Goal: Information Seeking & Learning: Learn about a topic

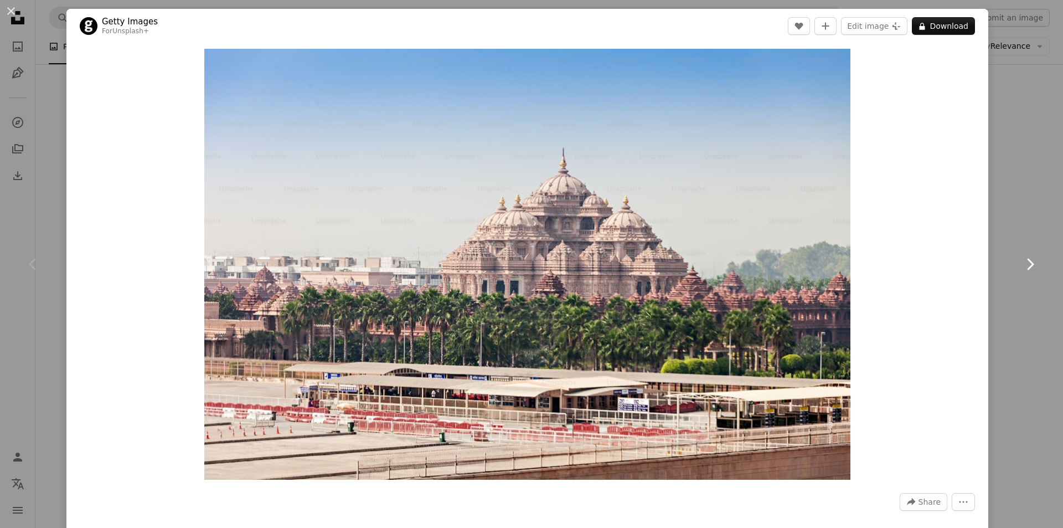
click at [1028, 265] on icon "Chevron right" at bounding box center [1030, 264] width 18 height 18
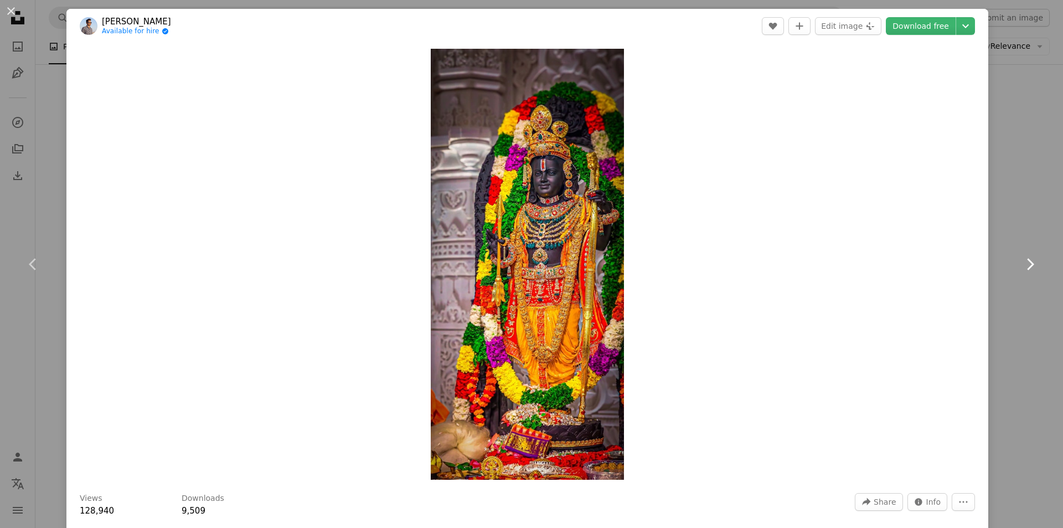
click at [1021, 264] on icon "Chevron right" at bounding box center [1030, 264] width 18 height 18
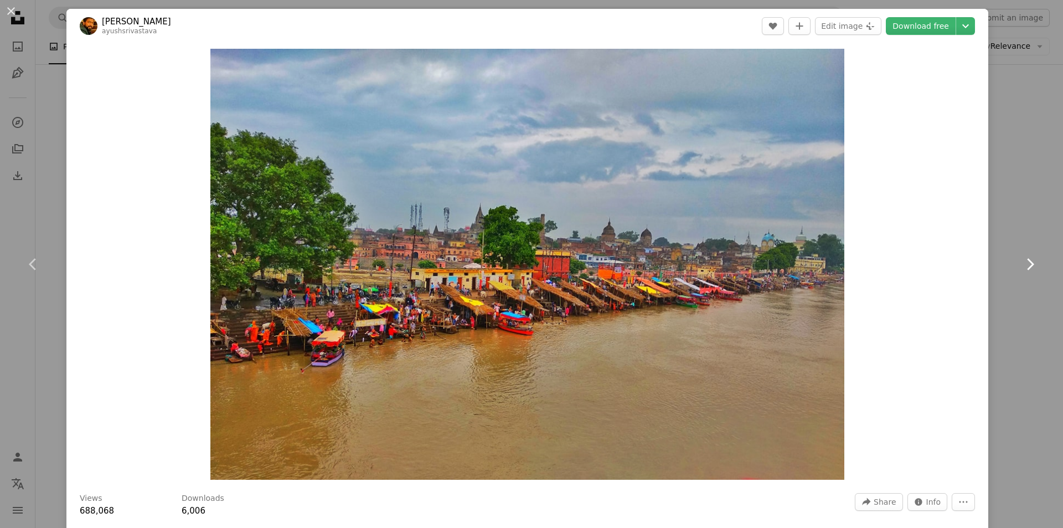
click at [1021, 264] on icon "Chevron right" at bounding box center [1030, 264] width 18 height 18
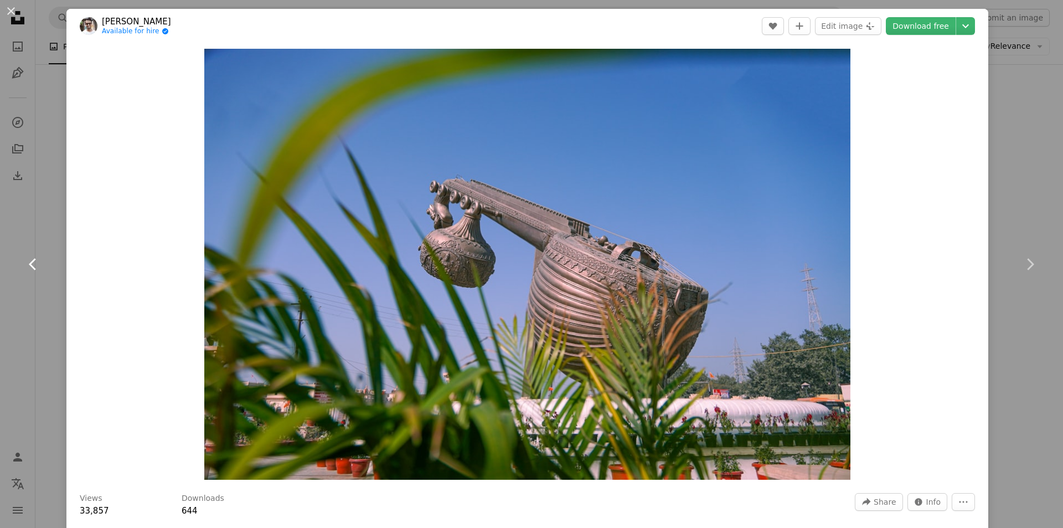
click at [34, 260] on icon at bounding box center [32, 264] width 7 height 12
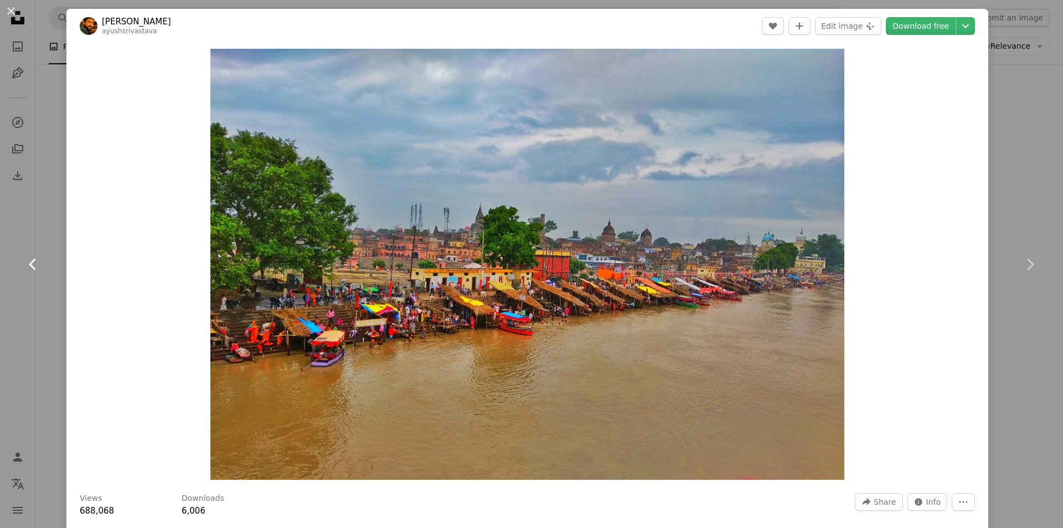
click at [34, 260] on icon at bounding box center [32, 264] width 7 height 12
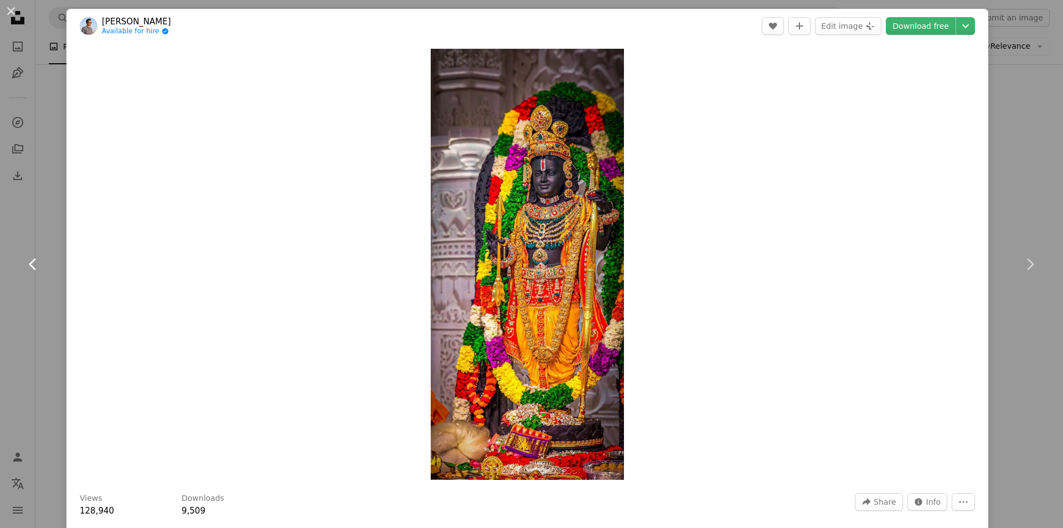
click at [34, 260] on icon at bounding box center [32, 264] width 7 height 12
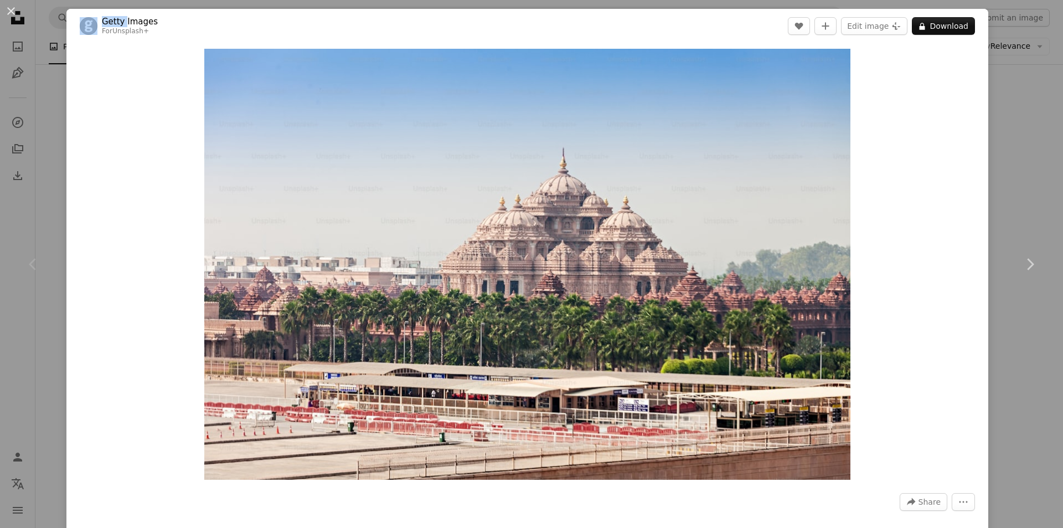
click at [34, 260] on icon at bounding box center [32, 264] width 7 height 12
click at [1021, 271] on icon "Chevron right" at bounding box center [1030, 264] width 18 height 18
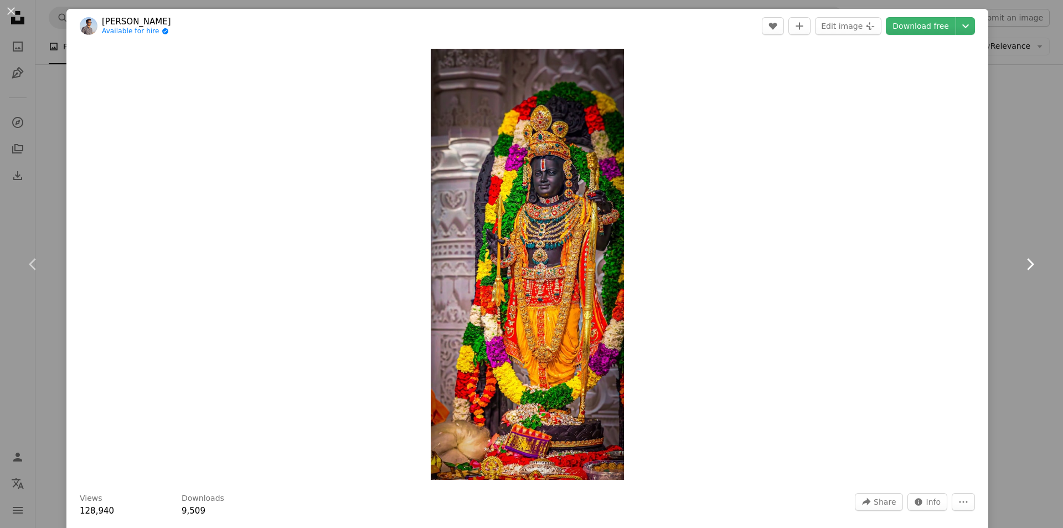
click at [1021, 271] on icon "Chevron right" at bounding box center [1030, 264] width 18 height 18
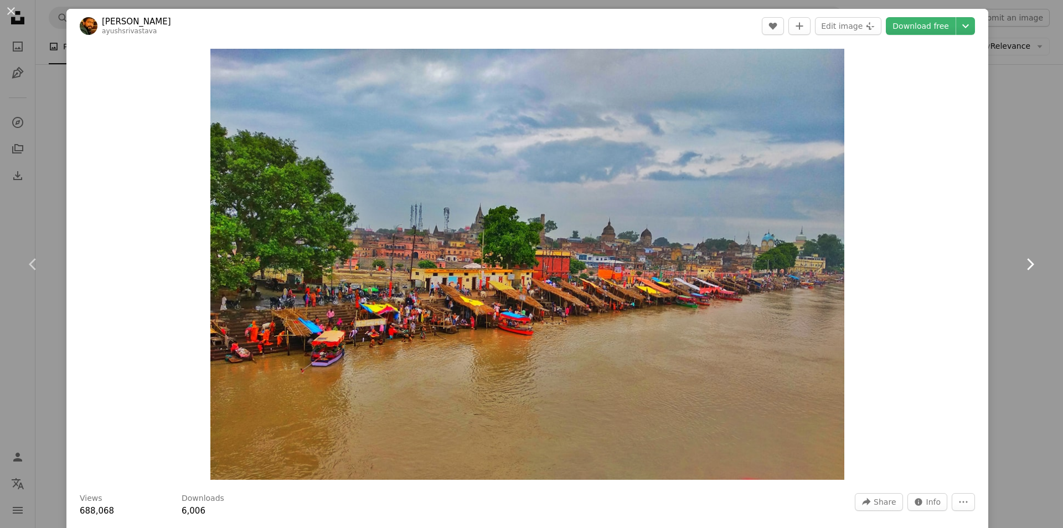
click at [1021, 271] on icon "Chevron right" at bounding box center [1030, 264] width 18 height 18
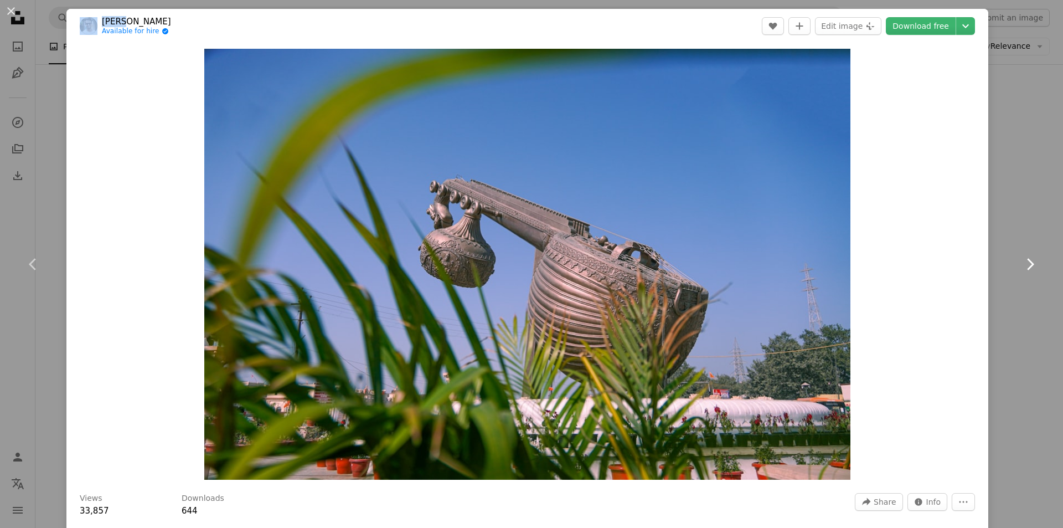
click at [1021, 271] on icon "Chevron right" at bounding box center [1030, 264] width 18 height 18
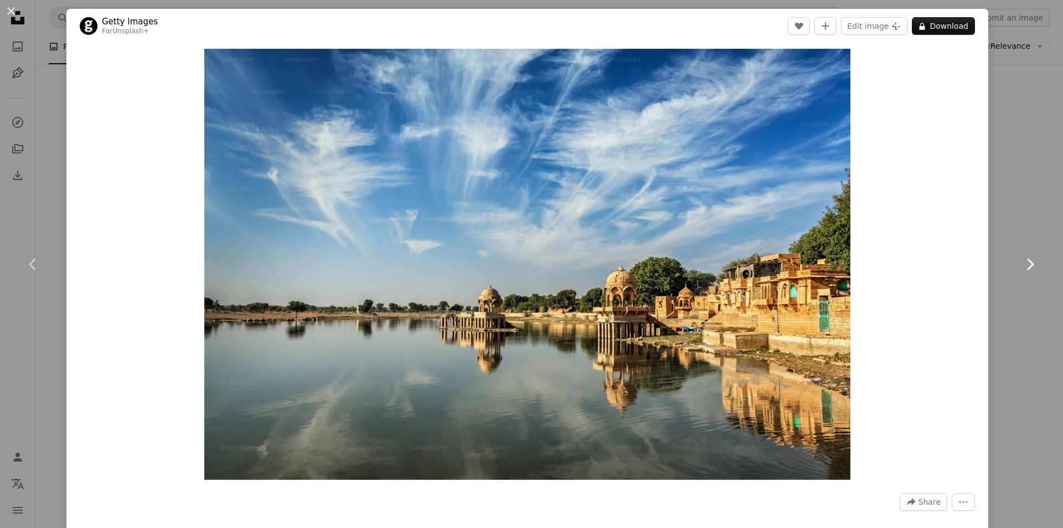
click at [1021, 271] on icon "Chevron right" at bounding box center [1030, 264] width 18 height 18
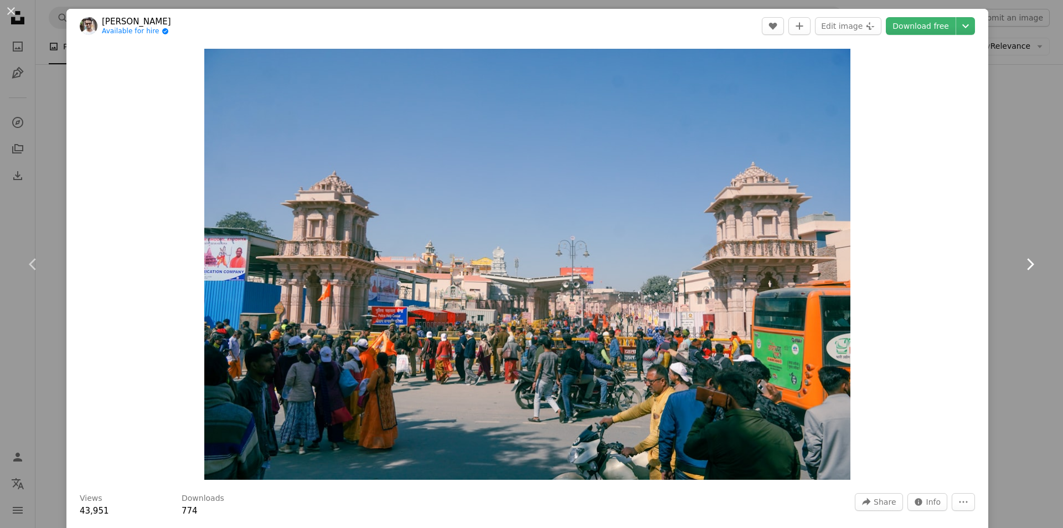
click at [1021, 271] on icon "Chevron right" at bounding box center [1030, 264] width 18 height 18
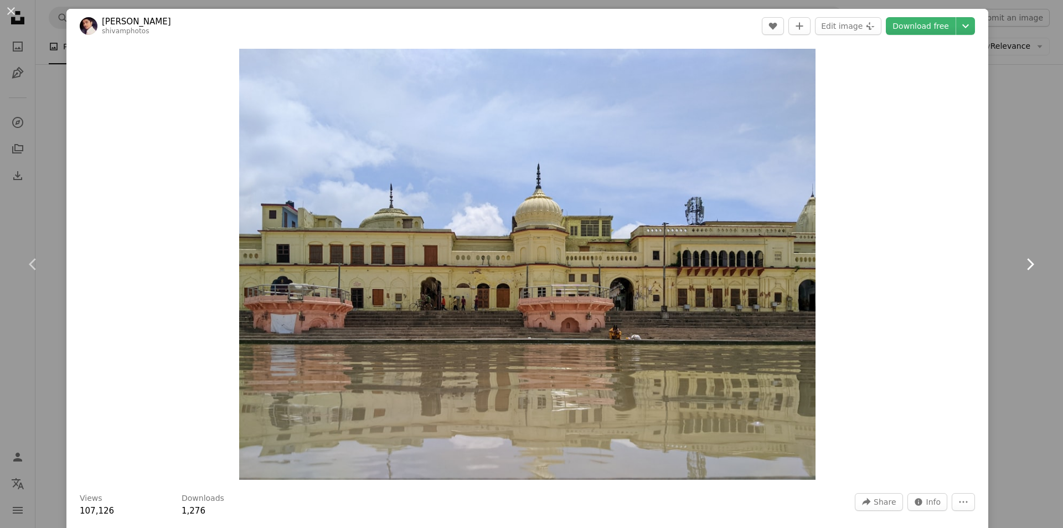
click at [1021, 271] on icon "Chevron right" at bounding box center [1030, 264] width 18 height 18
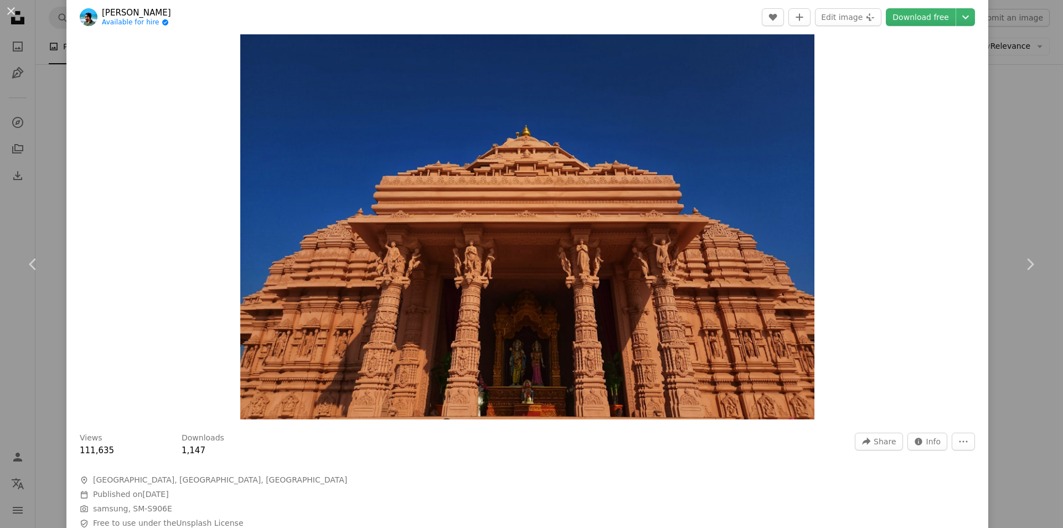
scroll to position [222, 0]
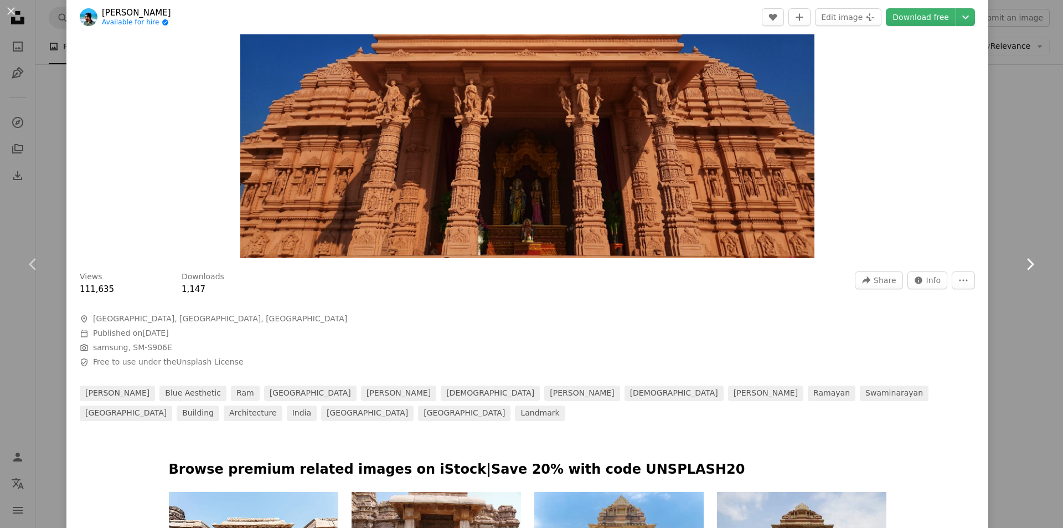
click at [1021, 259] on icon "Chevron right" at bounding box center [1030, 264] width 18 height 18
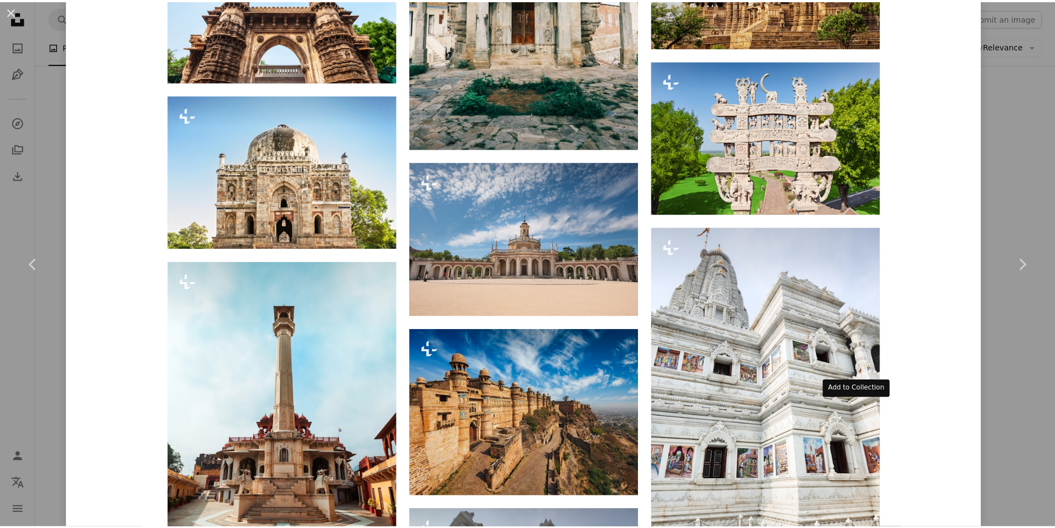
scroll to position [2603, 0]
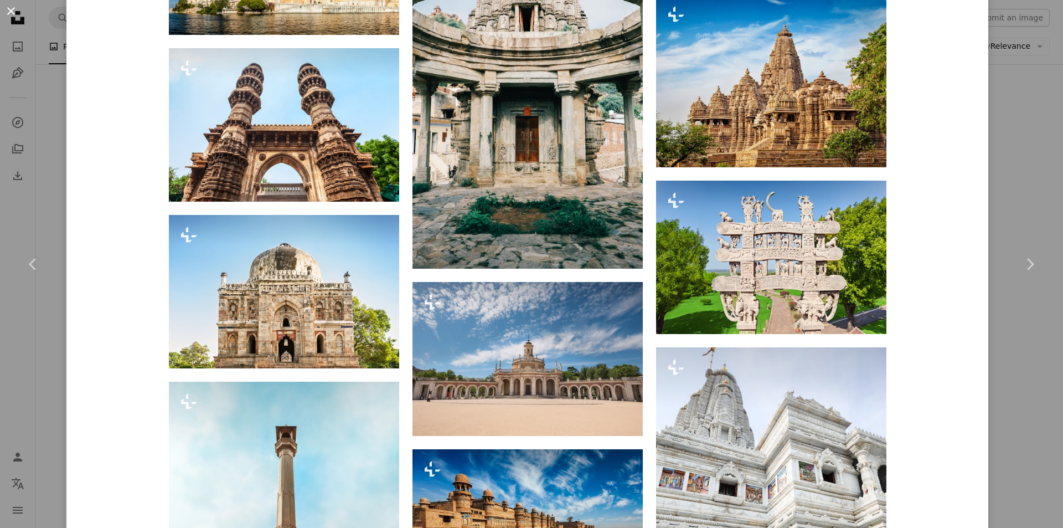
click at [13, 9] on button "An X shape" at bounding box center [10, 10] width 13 height 13
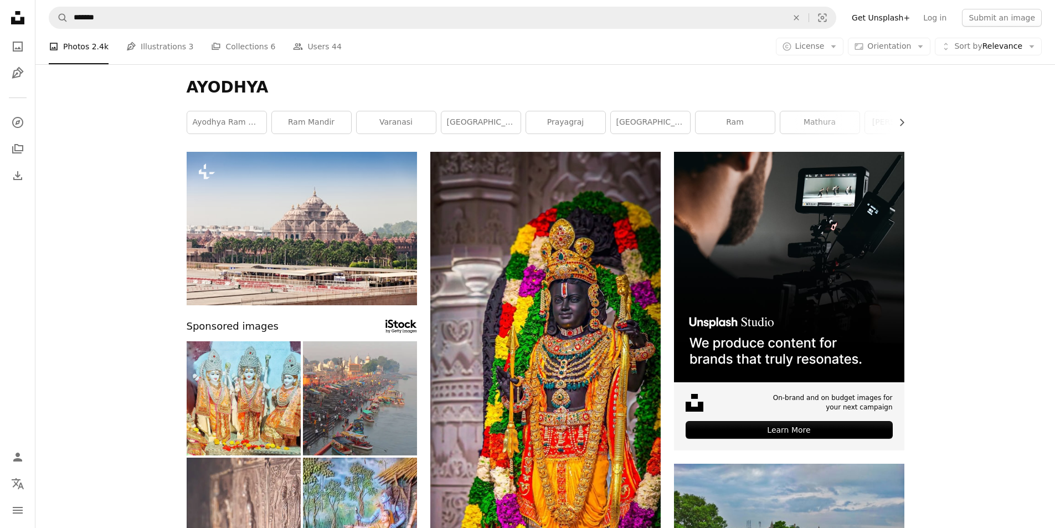
click at [265, 87] on h1 "AYODHYA" at bounding box center [546, 88] width 718 height 20
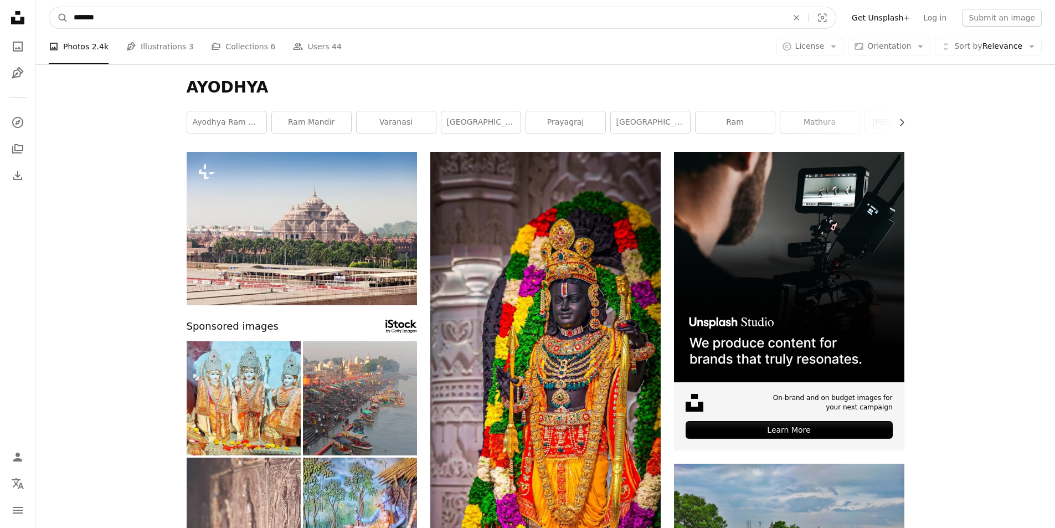
click at [141, 19] on input "*******" at bounding box center [426, 17] width 716 height 21
type input "**********"
click button "A magnifying glass" at bounding box center [58, 17] width 19 height 21
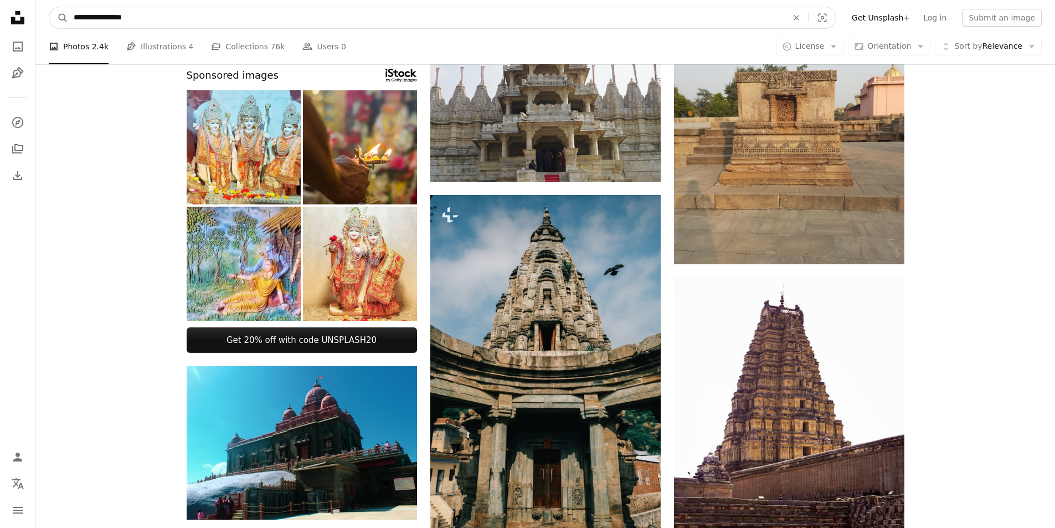
scroll to position [342, 0]
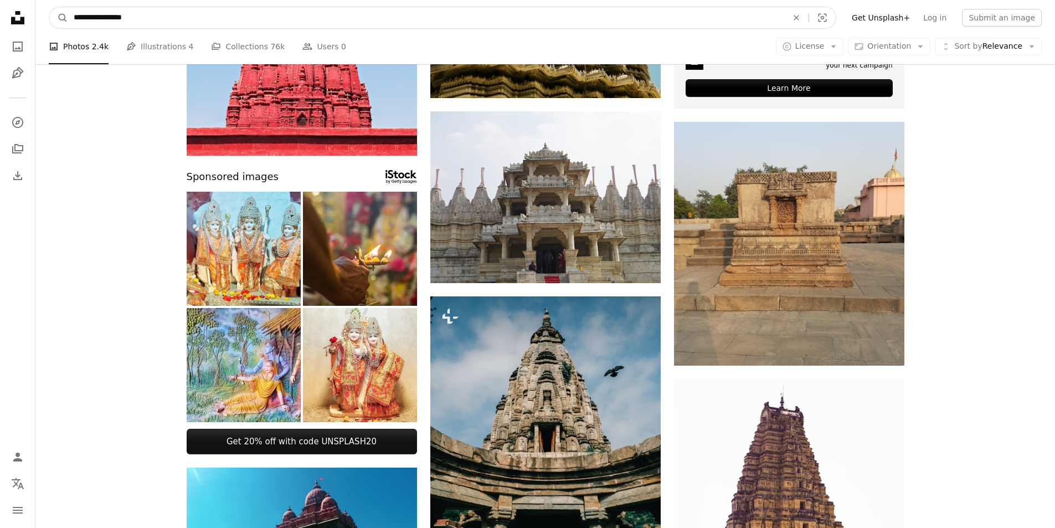
drag, startPoint x: 184, startPoint y: 18, endPoint x: 0, endPoint y: -17, distance: 187.1
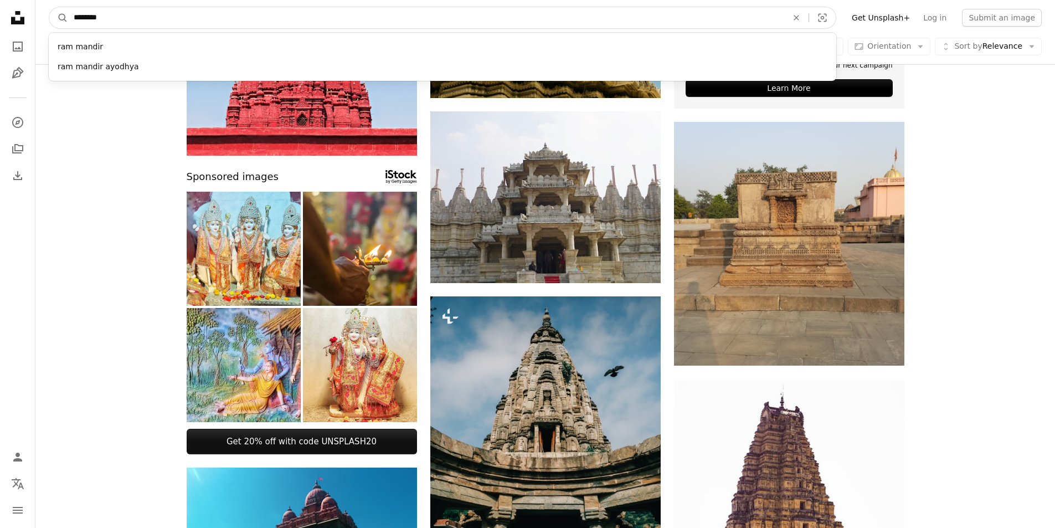
type input "*********"
click button "A magnifying glass" at bounding box center [58, 17] width 19 height 21
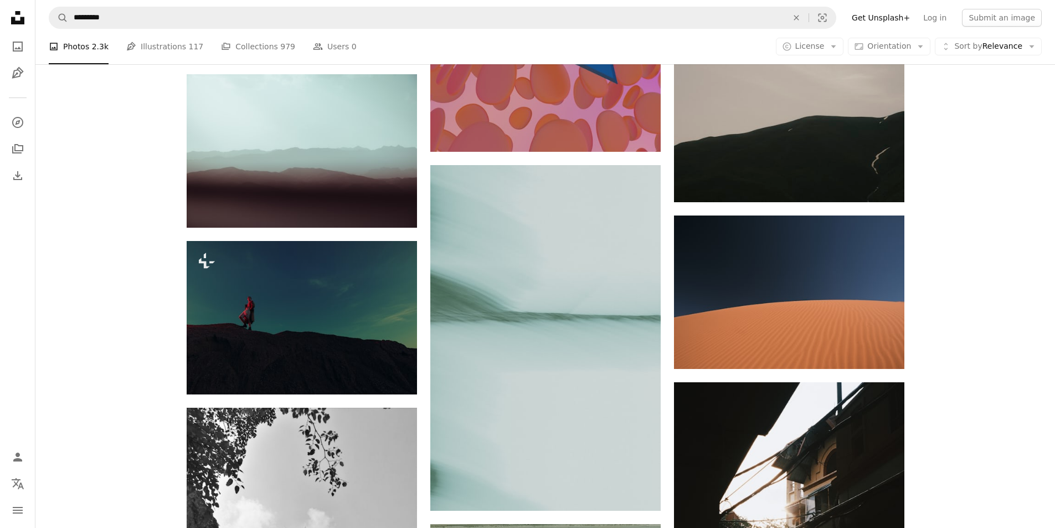
scroll to position [2547, 0]
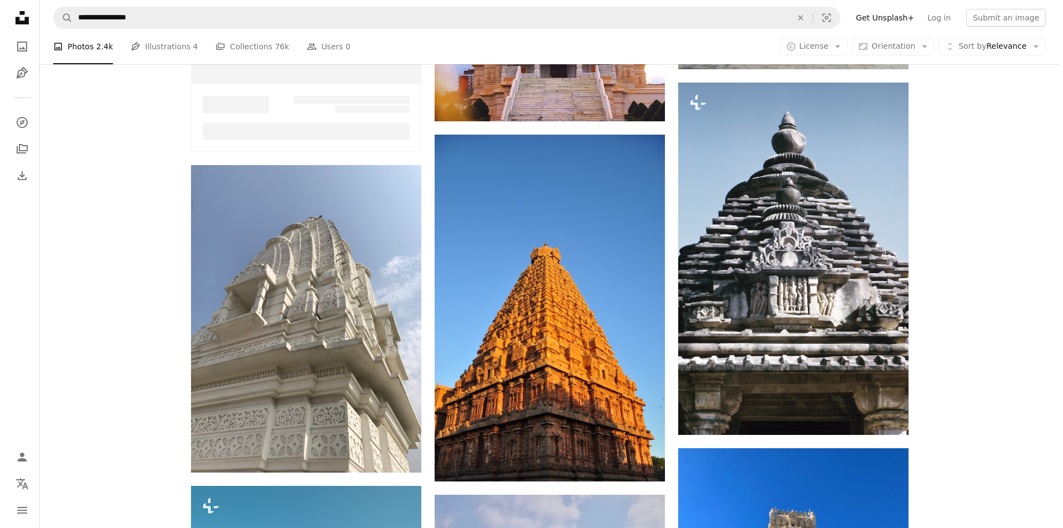
scroll to position [342, 0]
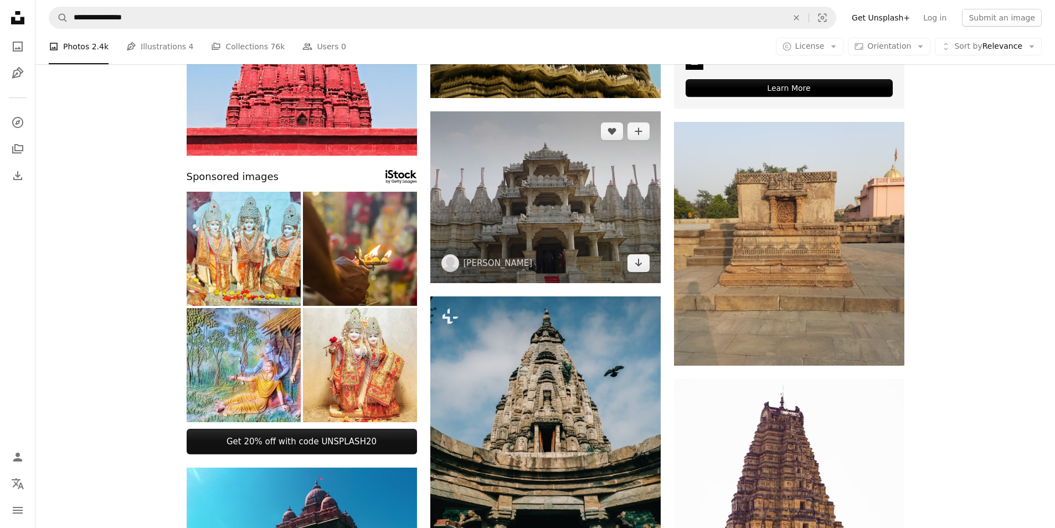
click at [561, 202] on img at bounding box center [545, 197] width 230 height 172
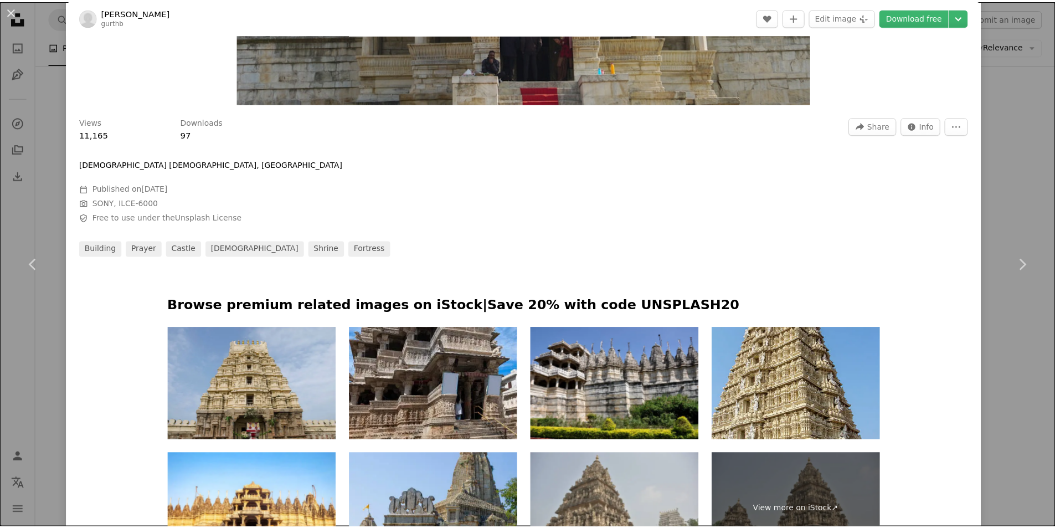
scroll to position [554, 0]
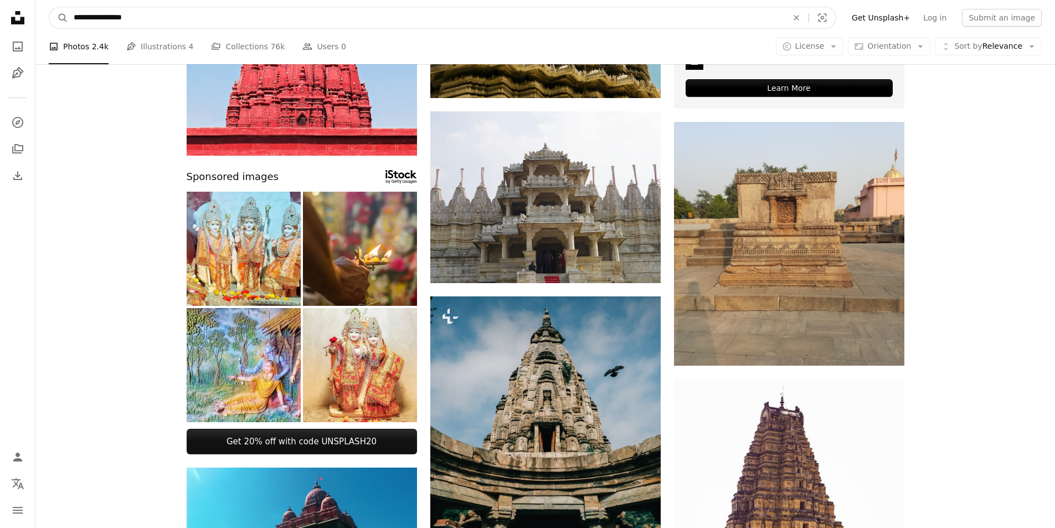
drag, startPoint x: 194, startPoint y: 19, endPoint x: 0, endPoint y: 10, distance: 194.0
paste input "Find visuals sitewide"
type input "**********"
click button "A magnifying glass" at bounding box center [58, 17] width 19 height 21
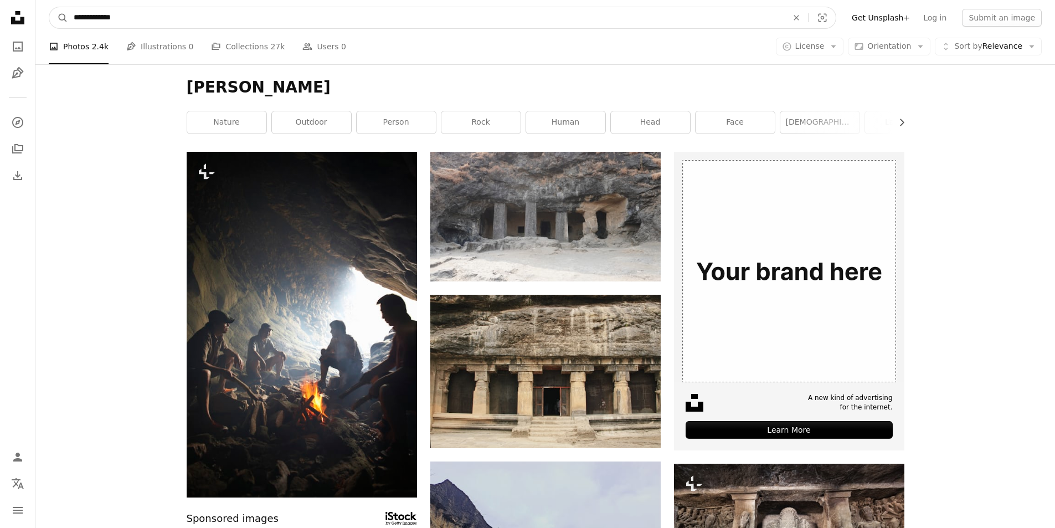
drag, startPoint x: 106, startPoint y: 14, endPoint x: 205, endPoint y: 21, distance: 99.4
click at [205, 21] on input "**********" at bounding box center [426, 17] width 716 height 21
type input "********"
click button "A magnifying glass" at bounding box center [58, 17] width 19 height 21
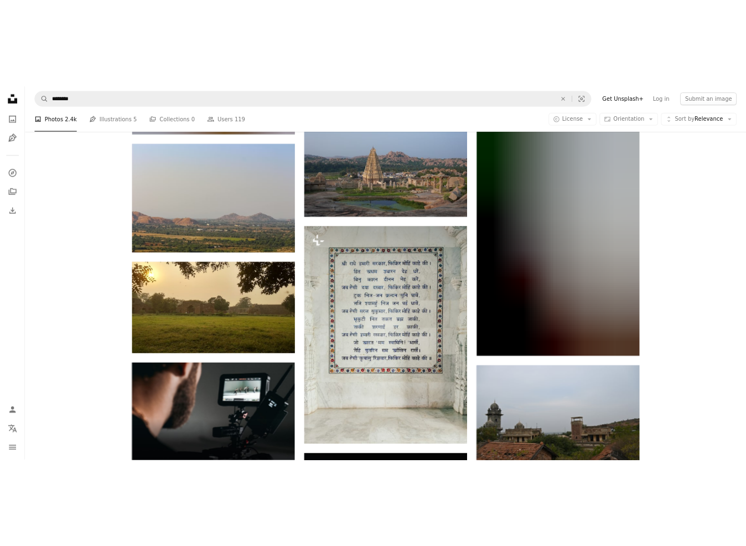
scroll to position [1389, 0]
